Goal: Task Accomplishment & Management: Use online tool/utility

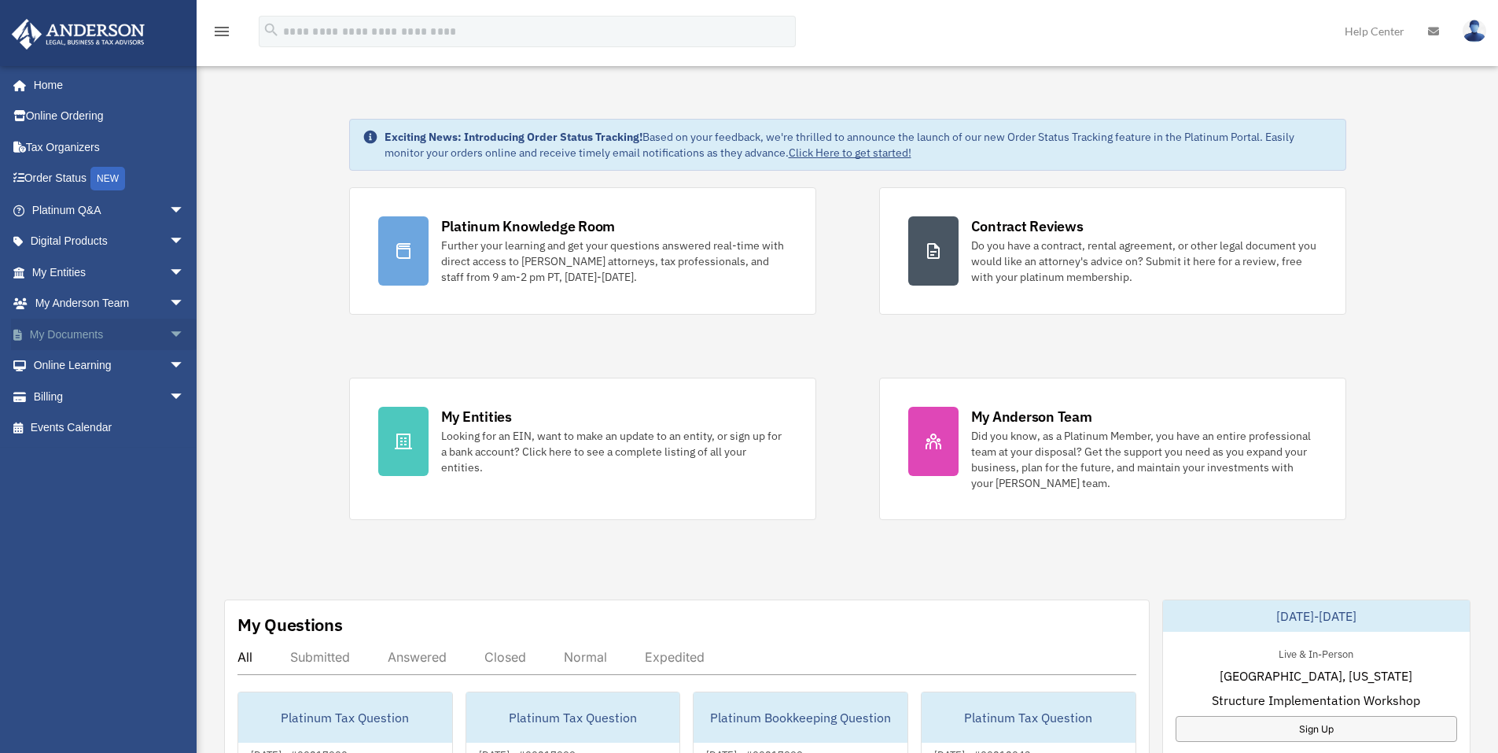
click at [169, 331] on span "arrow_drop_down" at bounding box center [184, 334] width 31 height 32
click at [94, 362] on link "Box" at bounding box center [115, 365] width 186 height 31
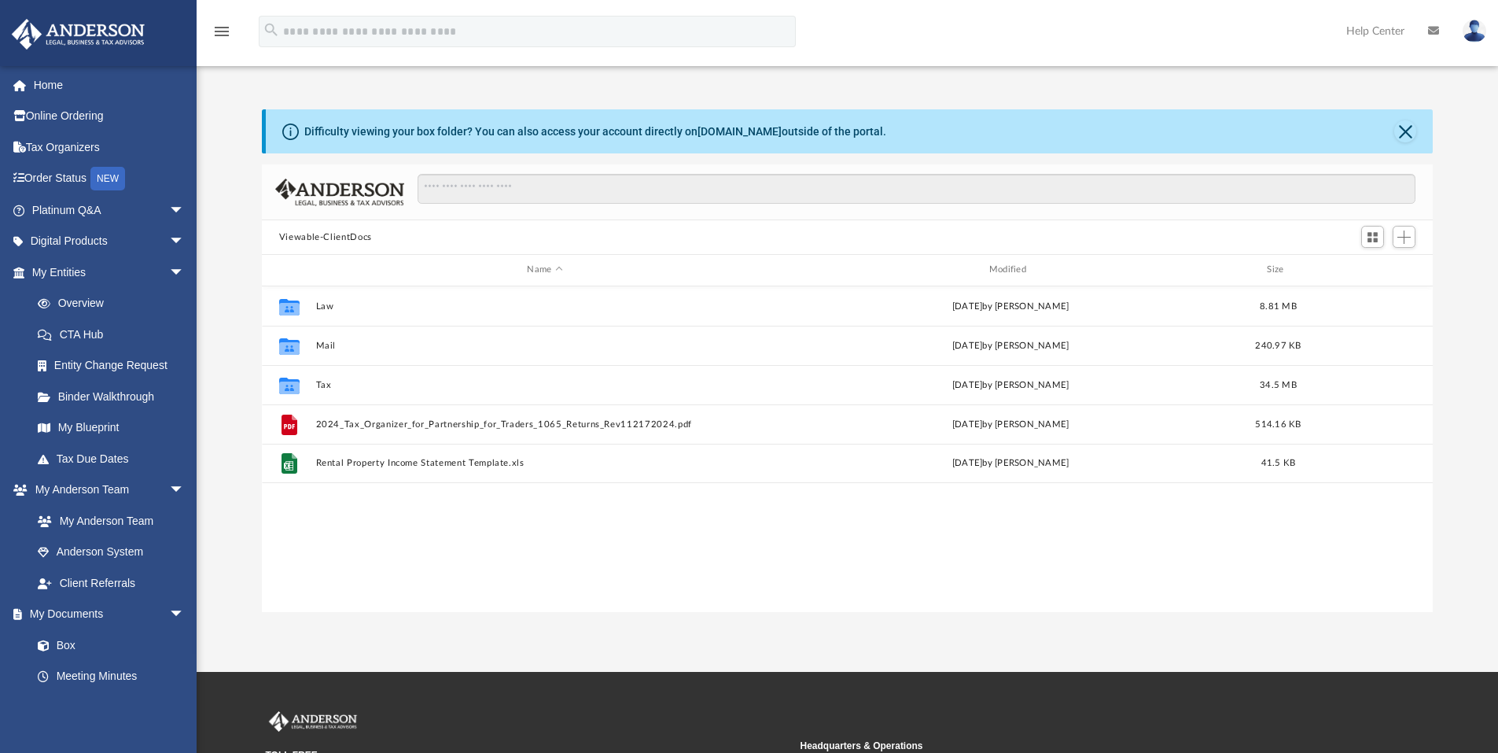
scroll to position [346, 1159]
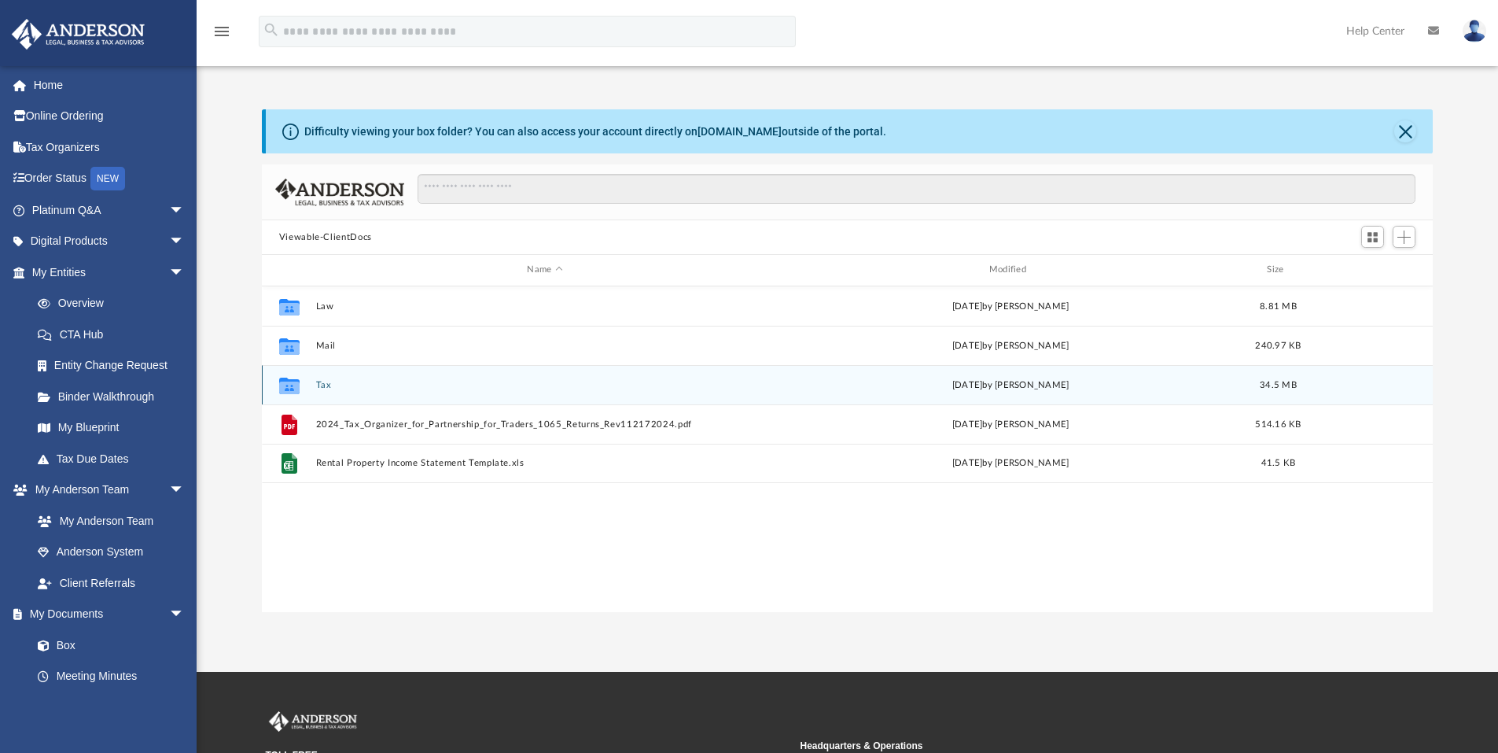
click at [347, 389] on button "Tax" at bounding box center [544, 385] width 458 height 10
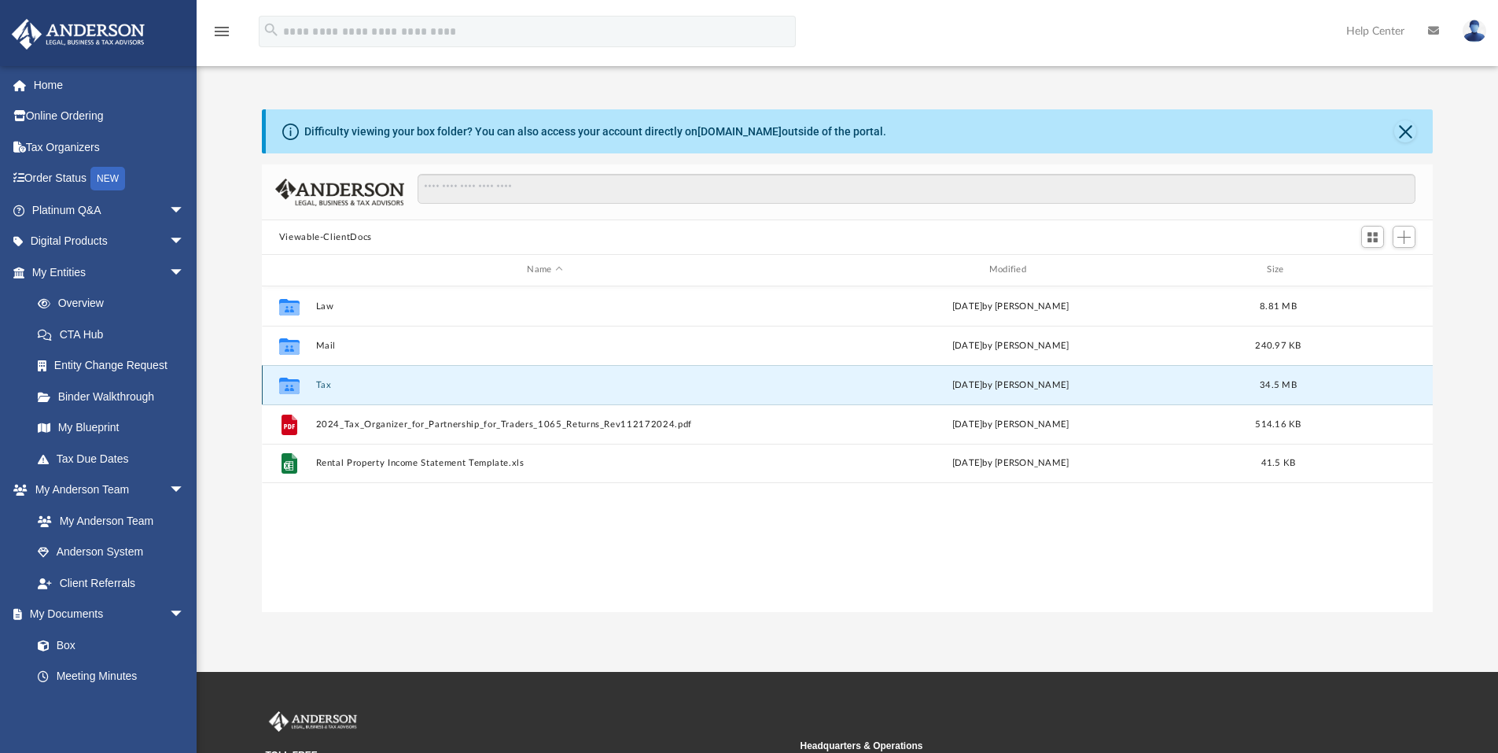
click at [347, 389] on button "Tax" at bounding box center [544, 385] width 458 height 10
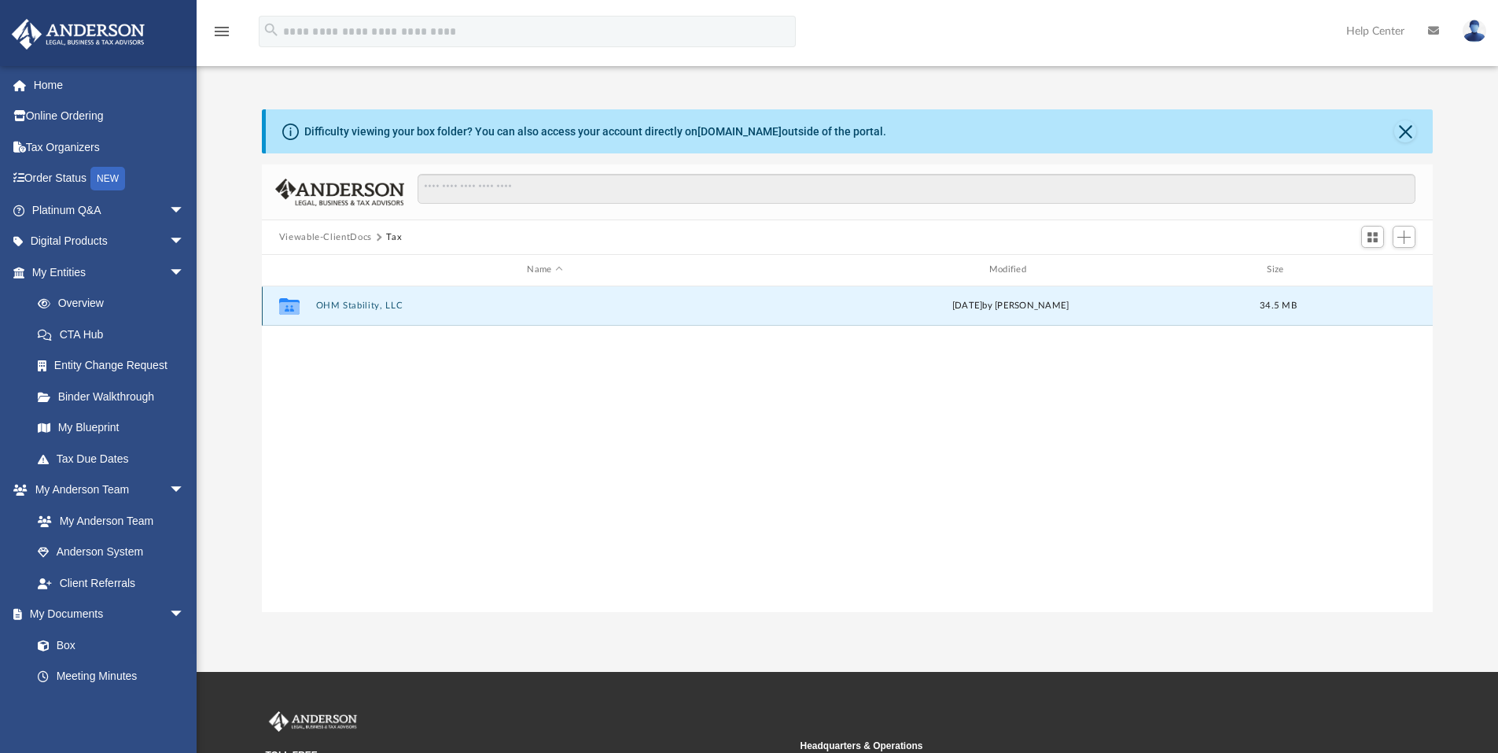
click at [362, 303] on button "OHM Stability, LLC" at bounding box center [544, 305] width 458 height 10
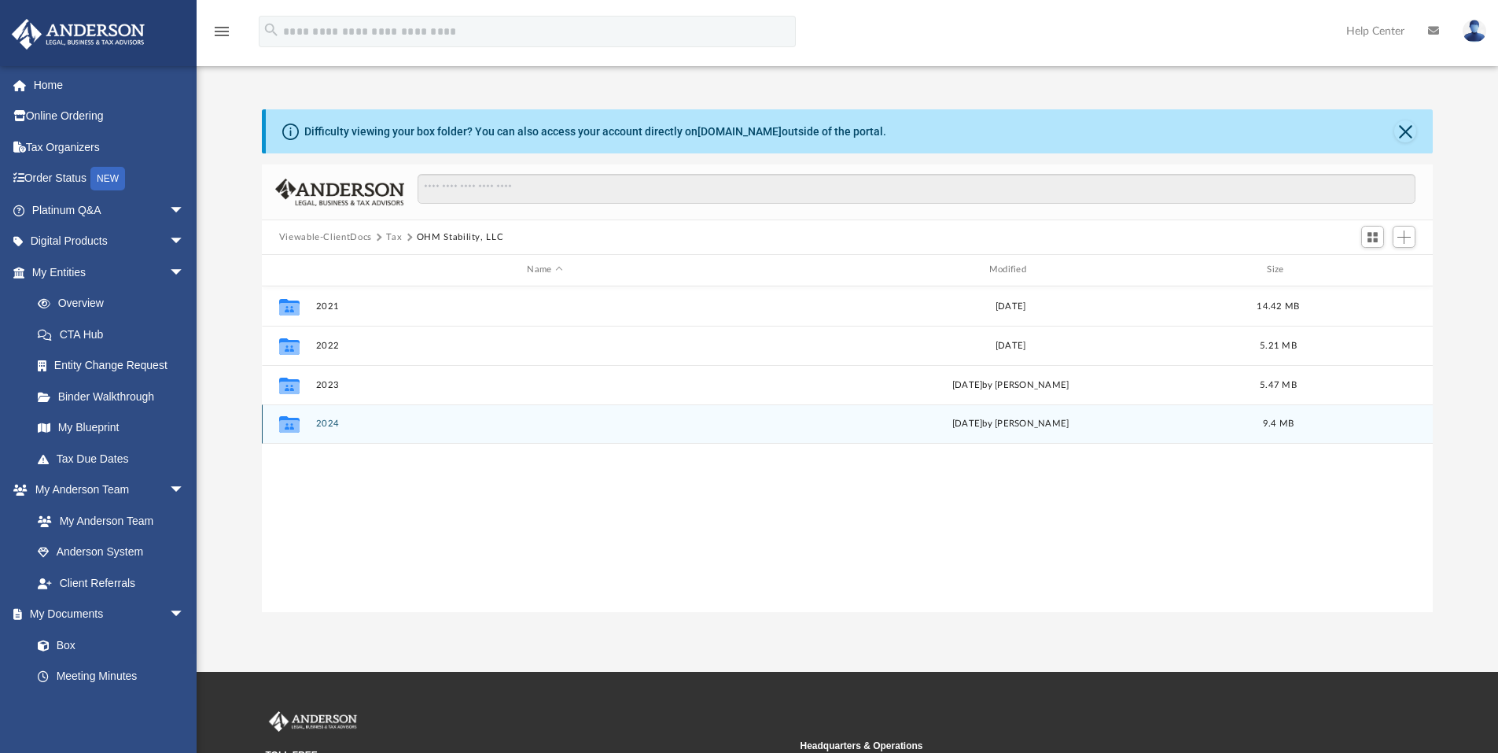
click at [327, 421] on button "2024" at bounding box center [544, 423] width 458 height 10
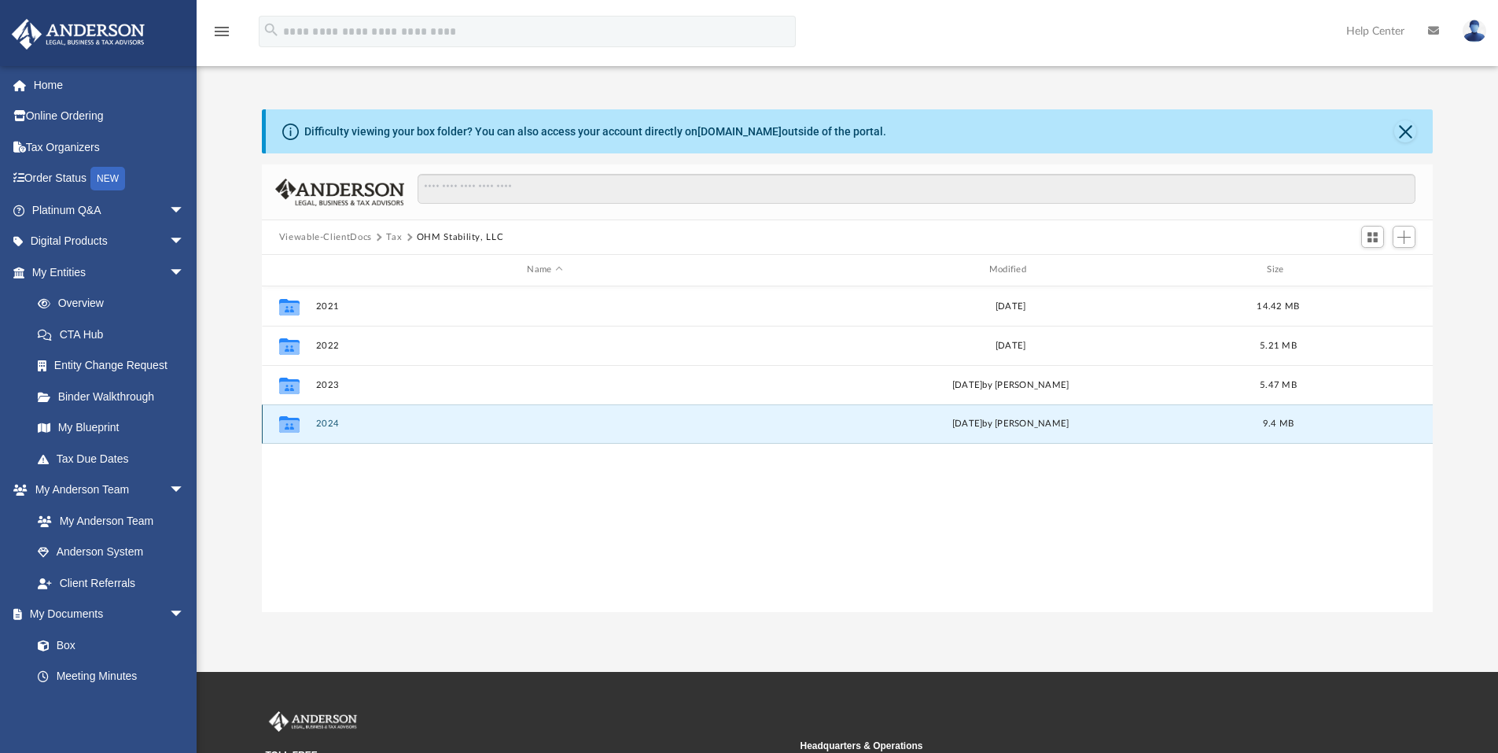
click at [327, 421] on button "2024" at bounding box center [544, 423] width 458 height 10
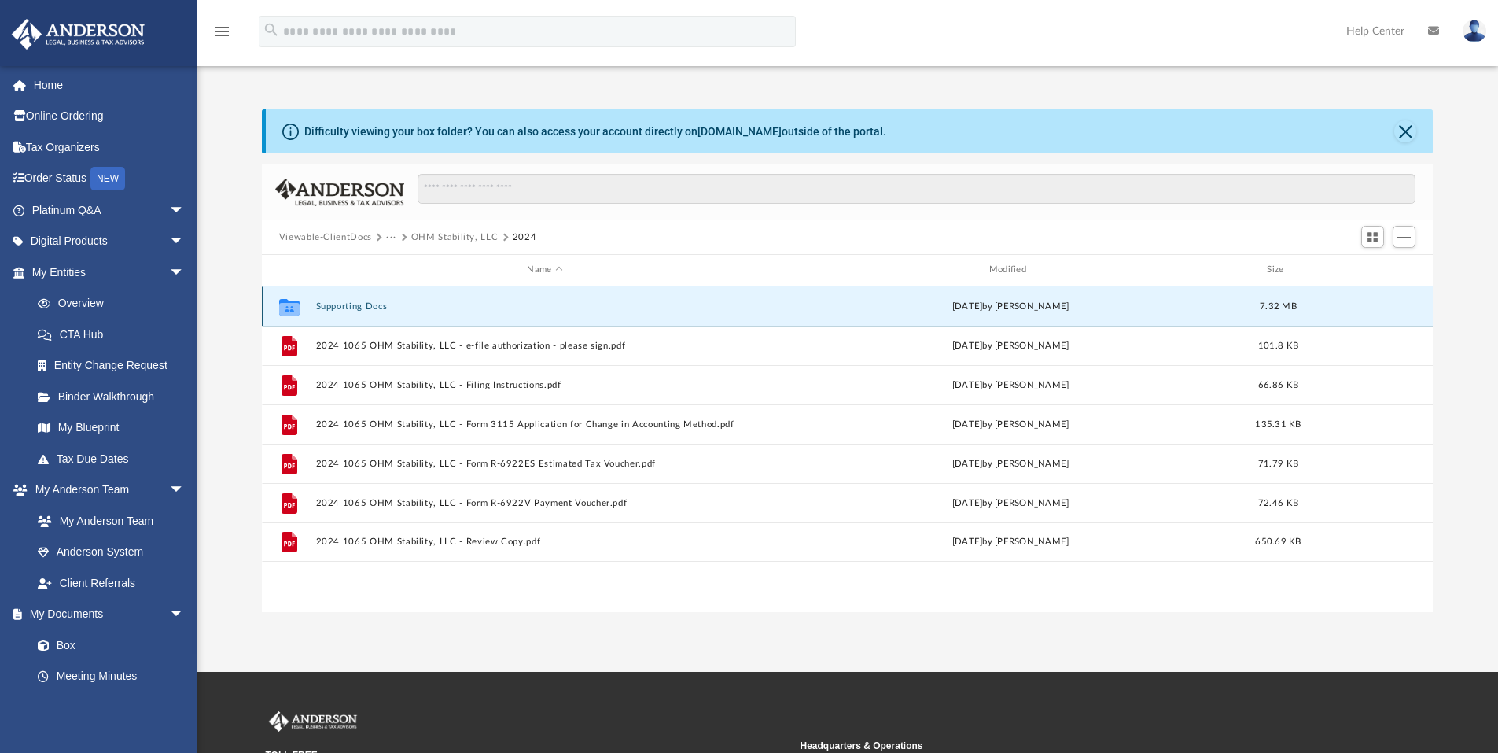
click at [363, 308] on button "Supporting Docs" at bounding box center [544, 306] width 458 height 10
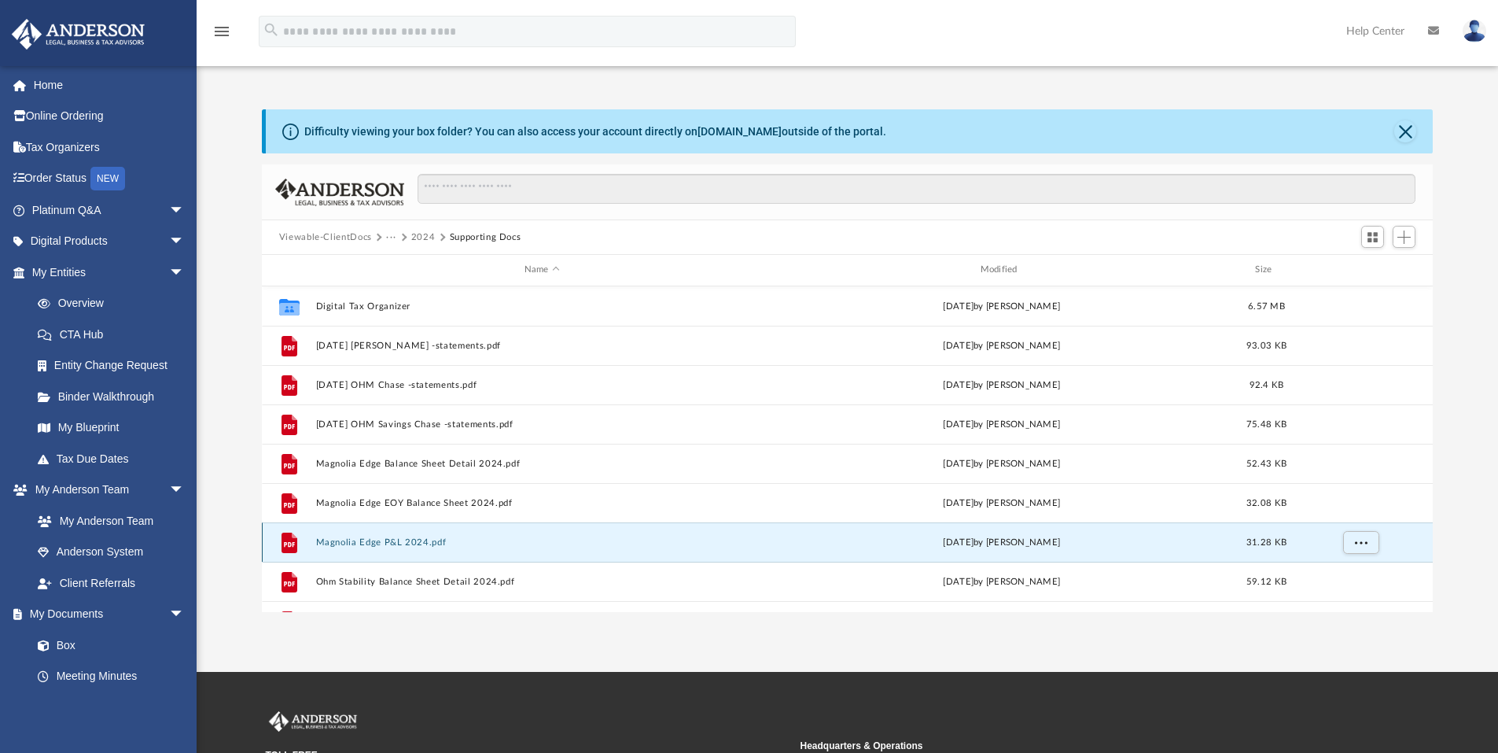
click at [385, 542] on button "Magnolia Edge P&L 2024.pdf" at bounding box center [541, 542] width 453 height 10
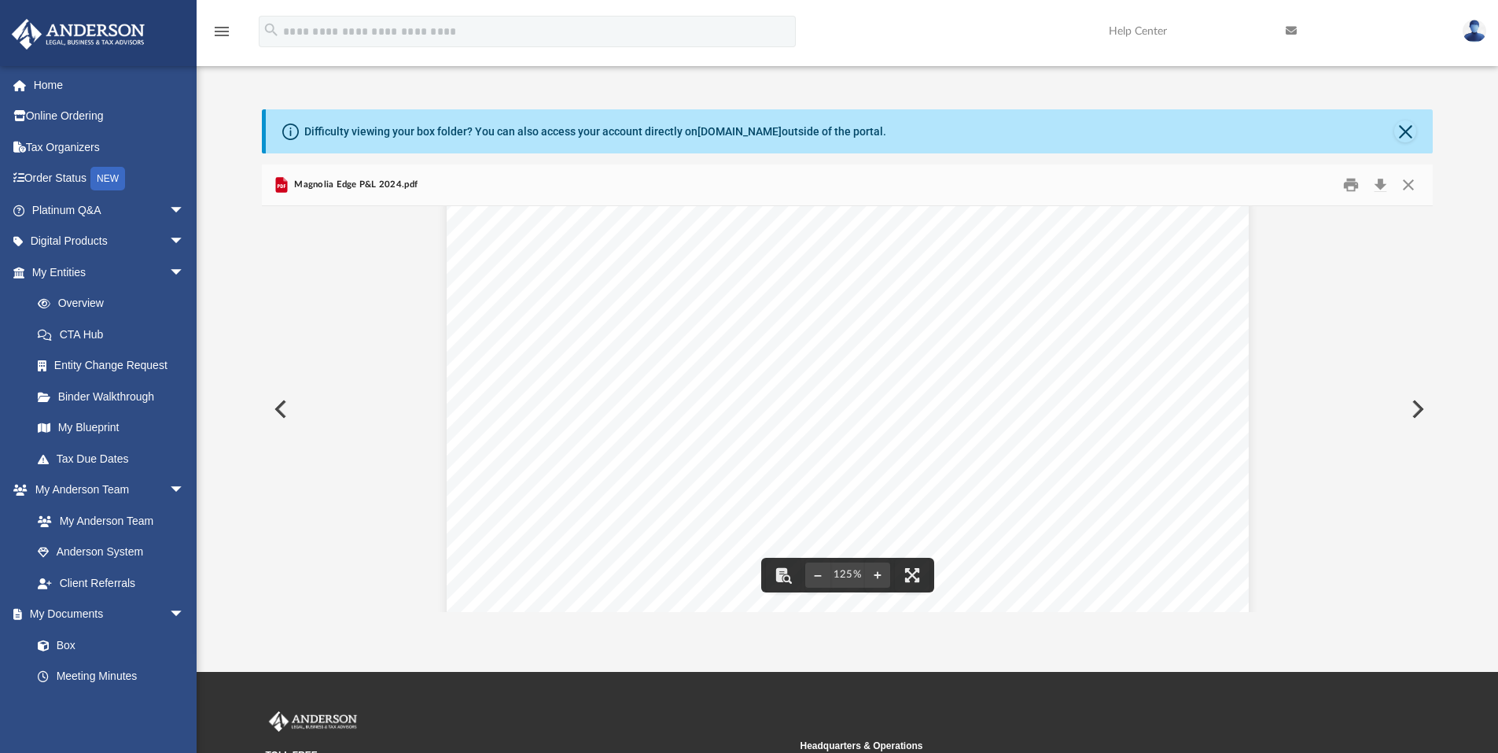
scroll to position [0, 0]
click at [1404, 134] on button "Close" at bounding box center [1405, 131] width 22 height 22
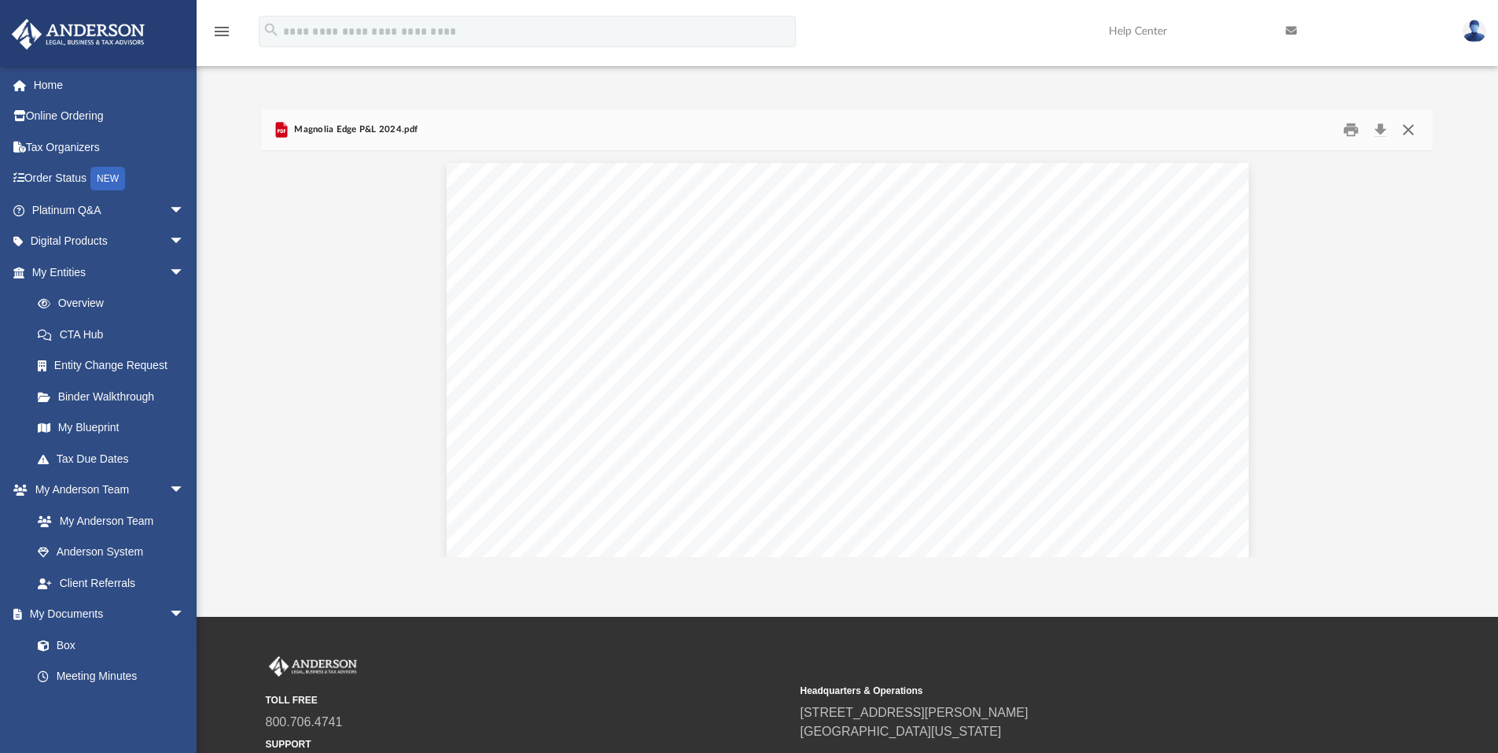
click at [1407, 135] on button "Close" at bounding box center [1408, 130] width 28 height 24
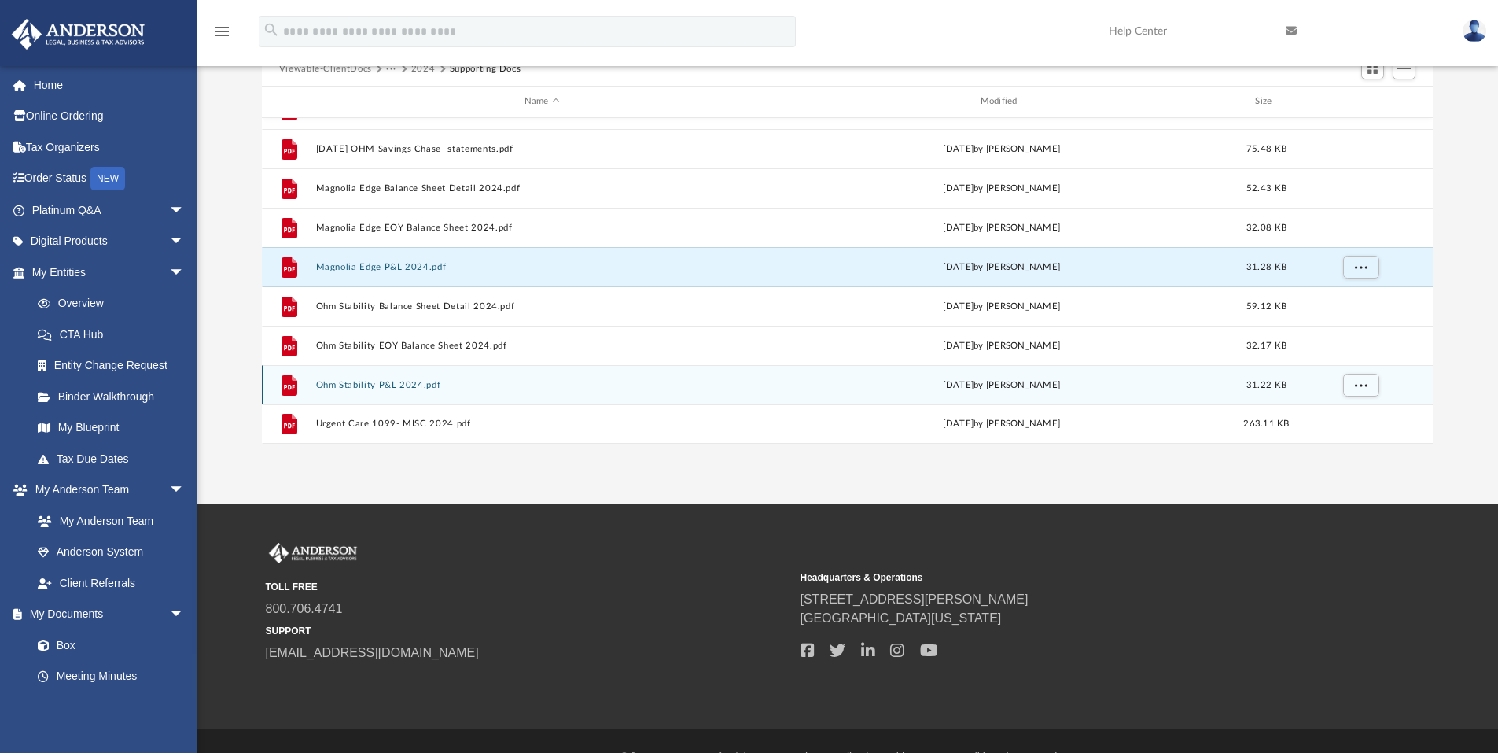
scroll to position [145, 0]
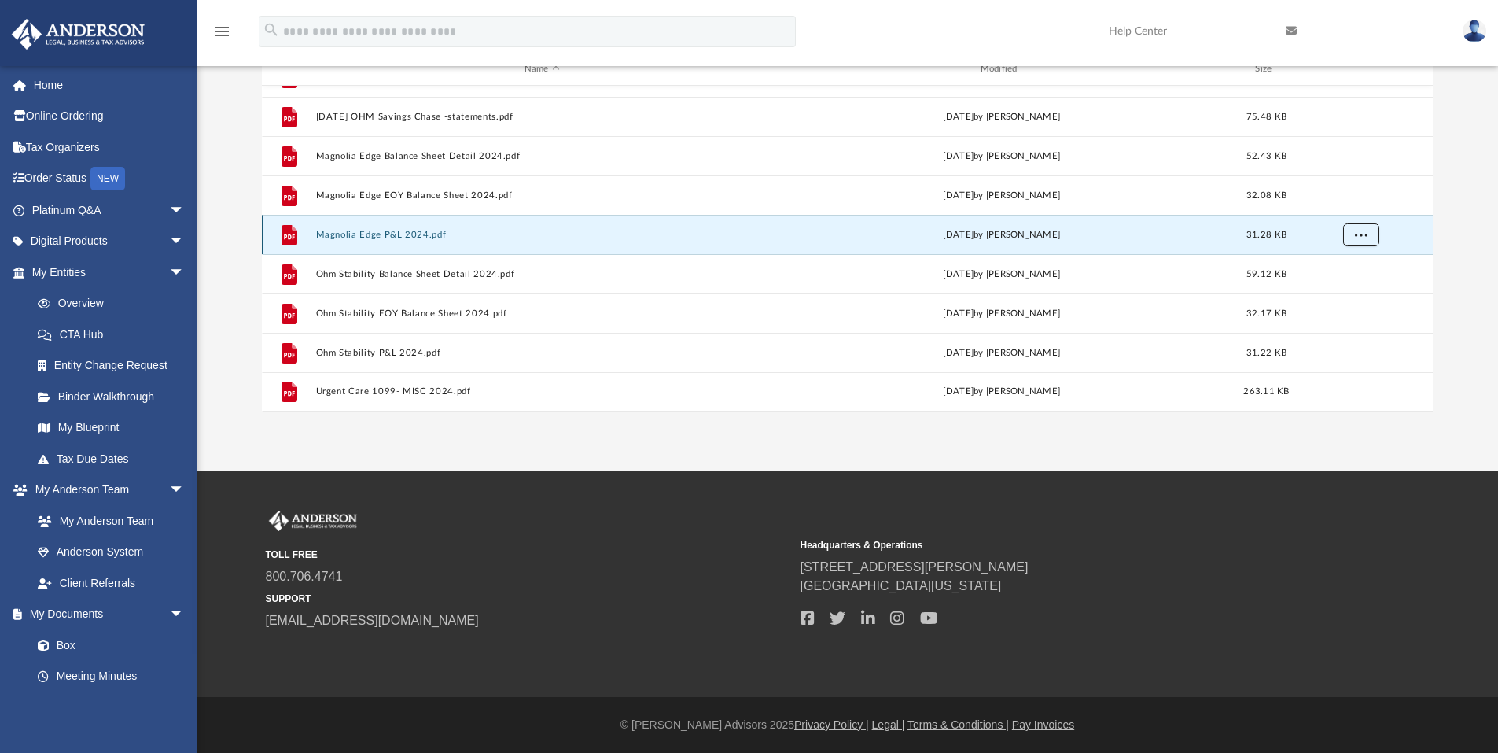
click at [1362, 231] on span "More options" at bounding box center [1360, 234] width 13 height 9
click at [1290, 448] on div "App [EMAIL_ADDRESS][DOMAIN_NAME] Sign Out [EMAIL_ADDRESS][DOMAIN_NAME] Home Onl…" at bounding box center [749, 163] width 1498 height 616
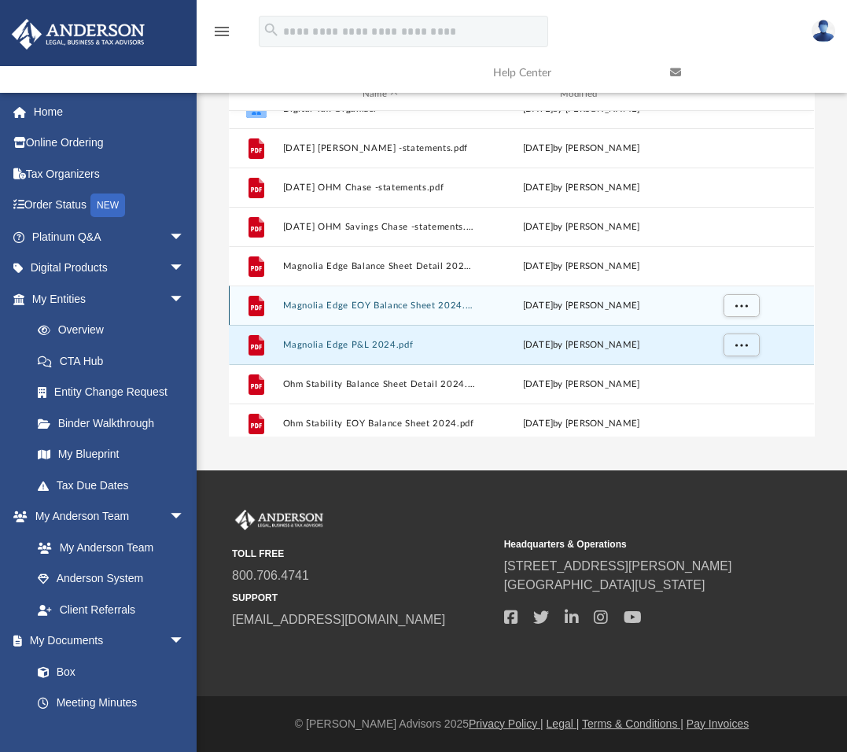
scroll to position [0, 0]
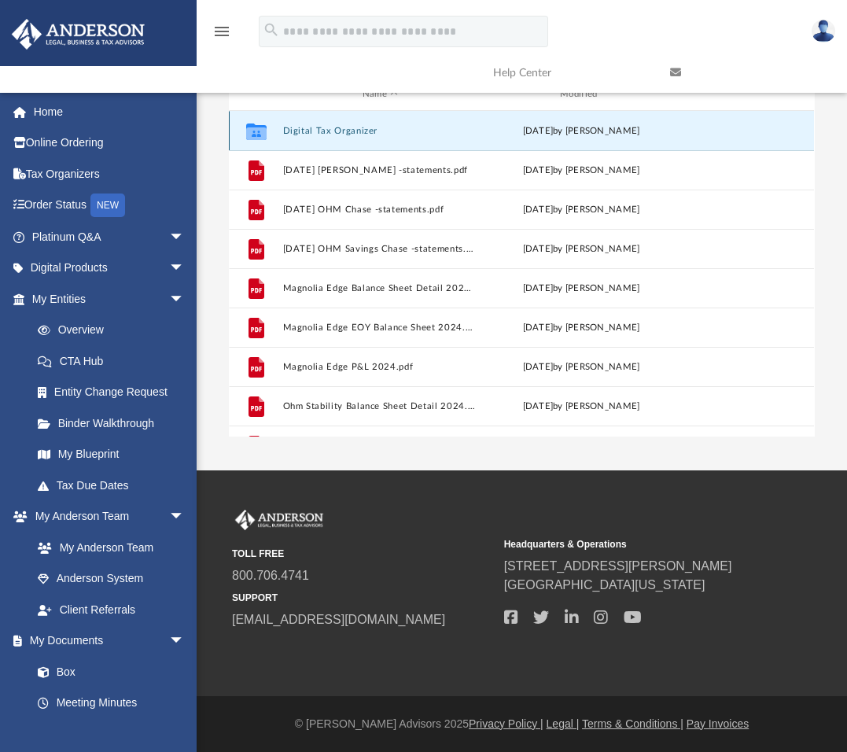
click at [351, 130] on button "Digital Tax Organizer" at bounding box center [380, 131] width 194 height 10
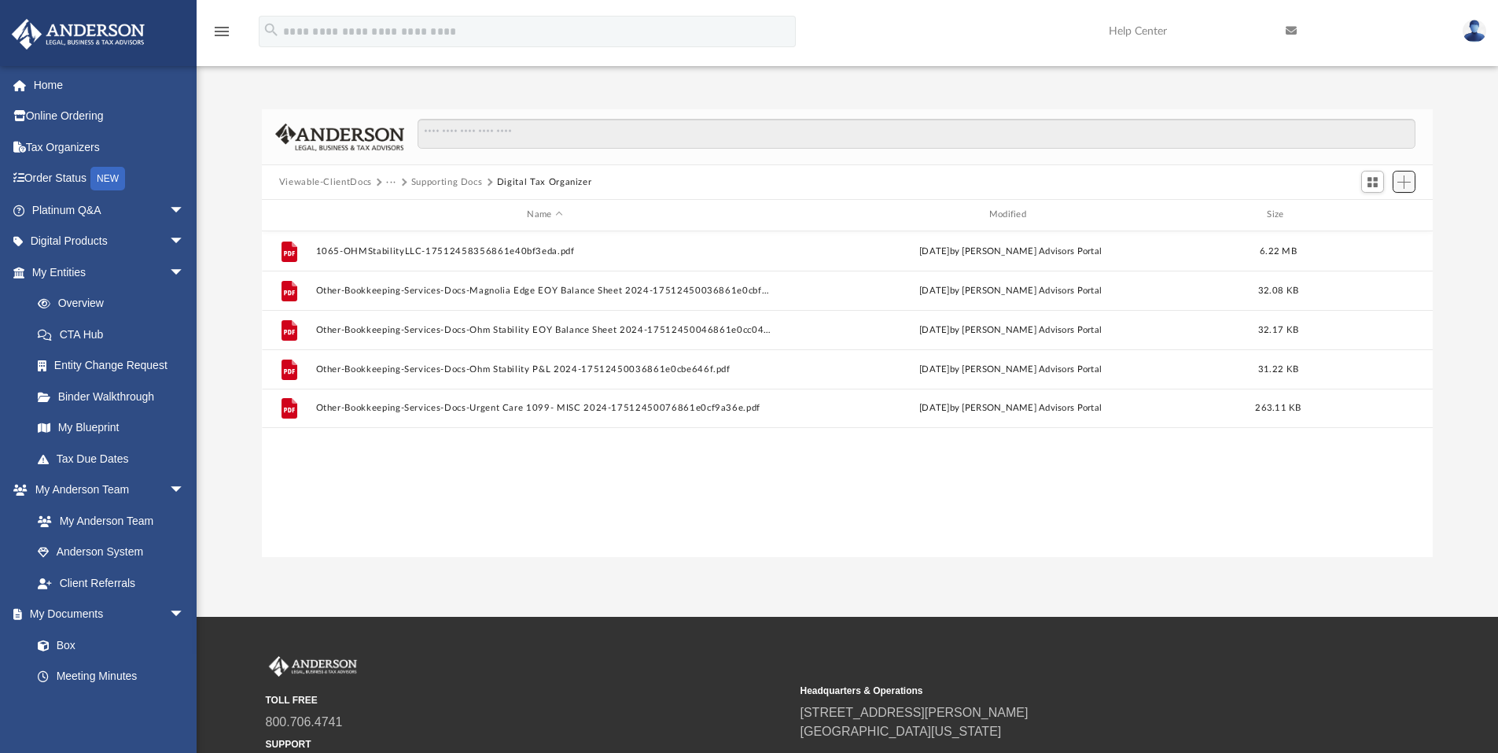
click at [1399, 178] on span "Add" at bounding box center [1403, 181] width 13 height 13
click at [1385, 212] on li "Upload" at bounding box center [1381, 213] width 50 height 17
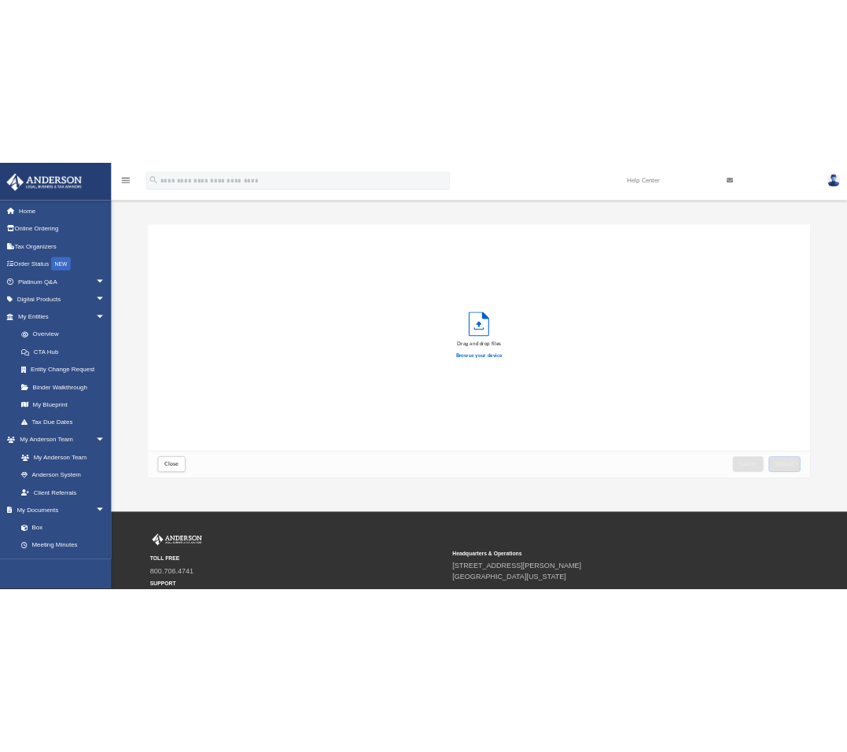
scroll to position [387, 574]
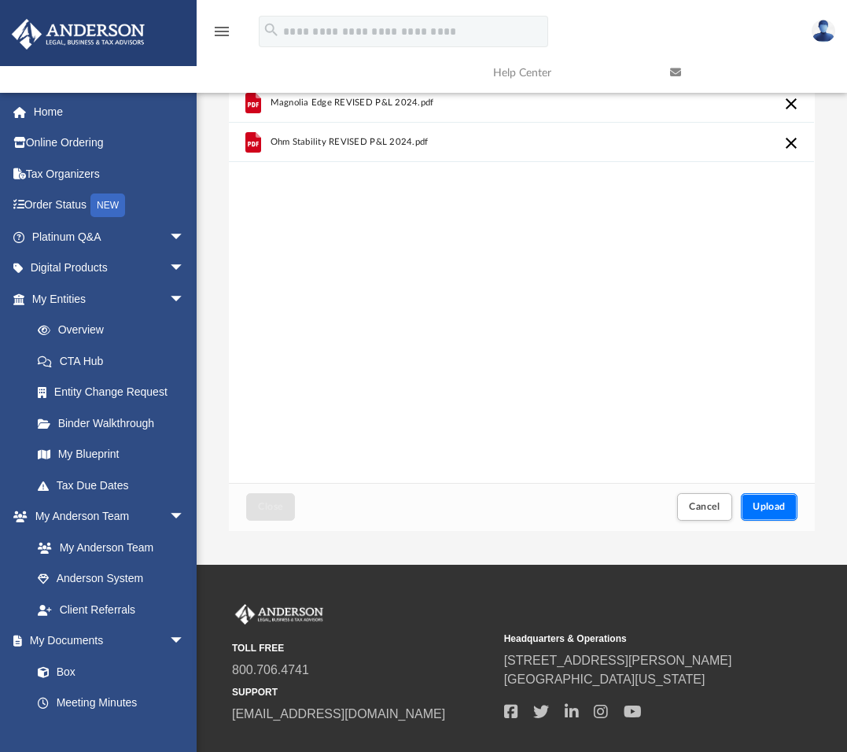
click at [765, 510] on span "Upload" at bounding box center [769, 506] width 33 height 9
